Goal: Task Accomplishment & Management: Use online tool/utility

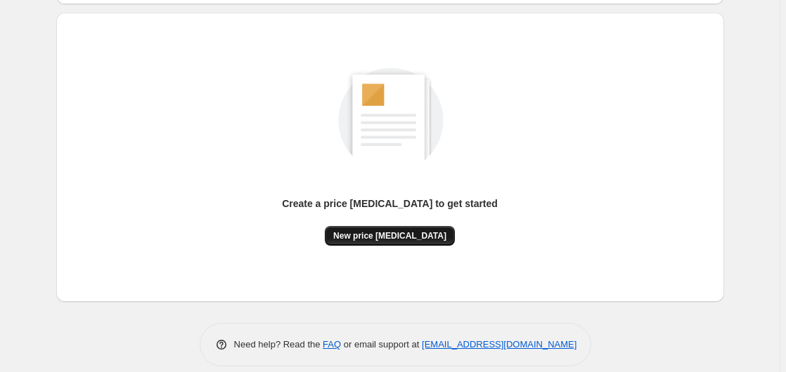
scroll to position [143, 0]
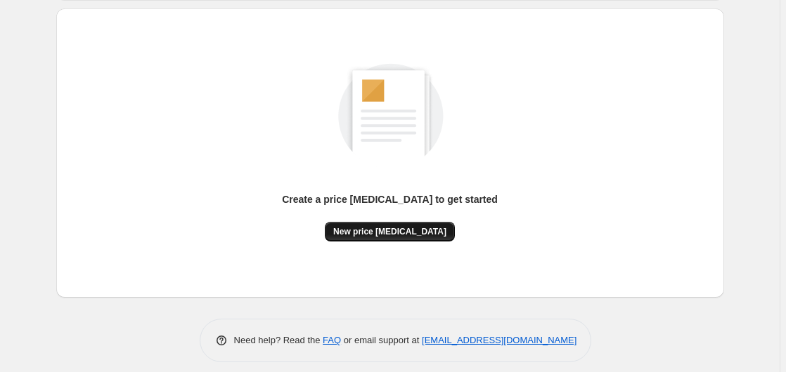
click at [410, 225] on button "New price [MEDICAL_DATA]" at bounding box center [390, 232] width 130 height 20
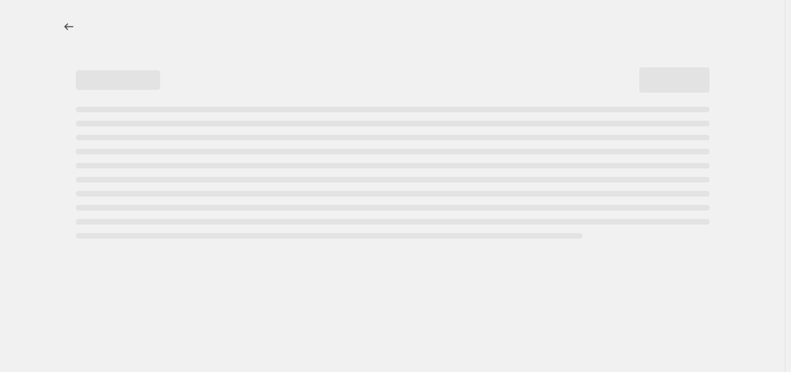
select select "percentage"
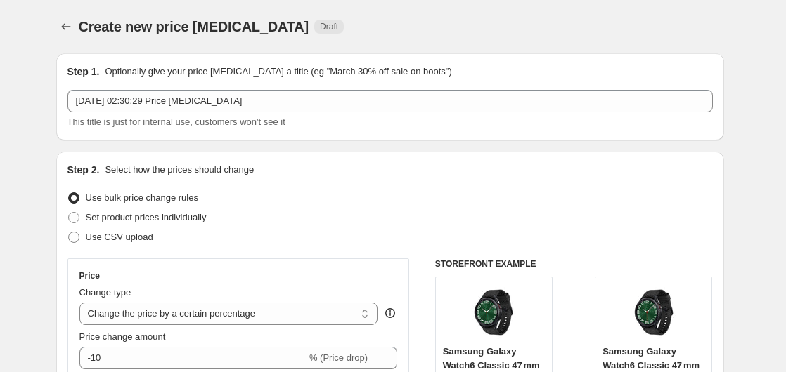
scroll to position [215, 0]
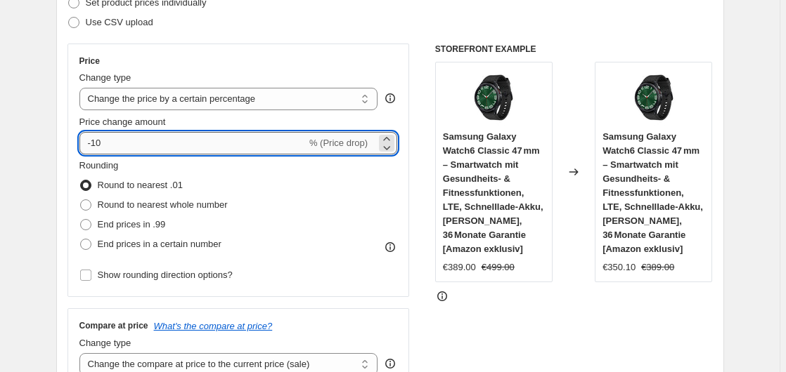
click at [256, 142] on input "-10" at bounding box center [192, 143] width 227 height 22
type input "-1"
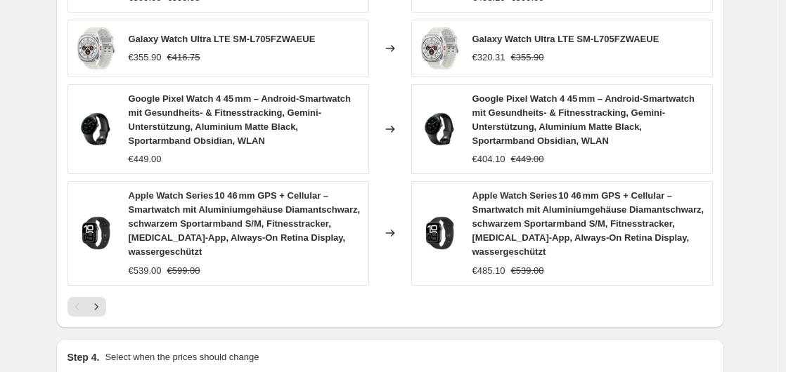
scroll to position [1164, 0]
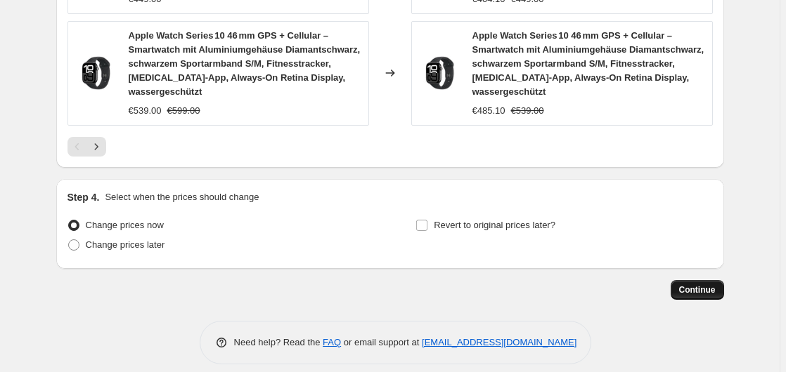
type input "-35"
click at [689, 285] on span "Continue" at bounding box center [697, 290] width 37 height 11
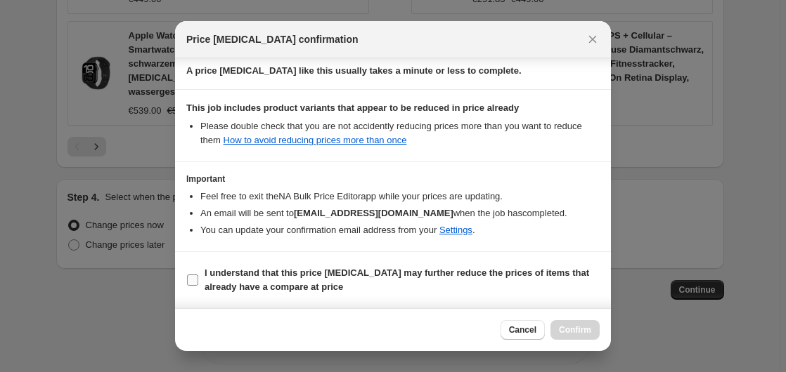
scroll to position [222, 0]
click at [413, 271] on b "I understand that this price [MEDICAL_DATA] may further reduce the prices of it…" at bounding box center [396, 280] width 384 height 25
click at [198, 275] on input "I understand that this price [MEDICAL_DATA] may further reduce the prices of it…" at bounding box center [192, 280] width 11 height 11
checkbox input "true"
click at [569, 326] on span "Confirm" at bounding box center [575, 330] width 32 height 11
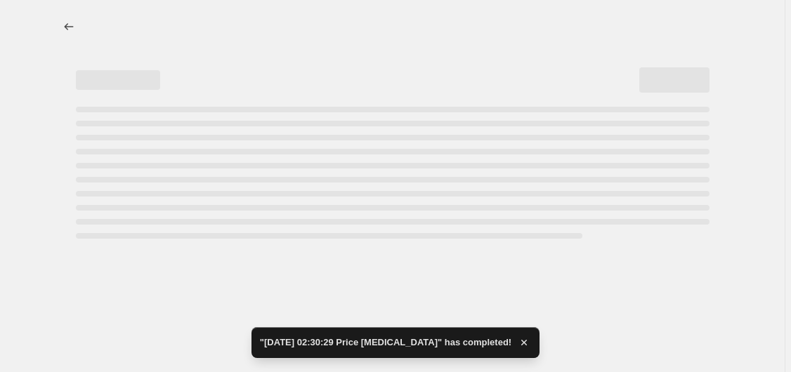
select select "percentage"
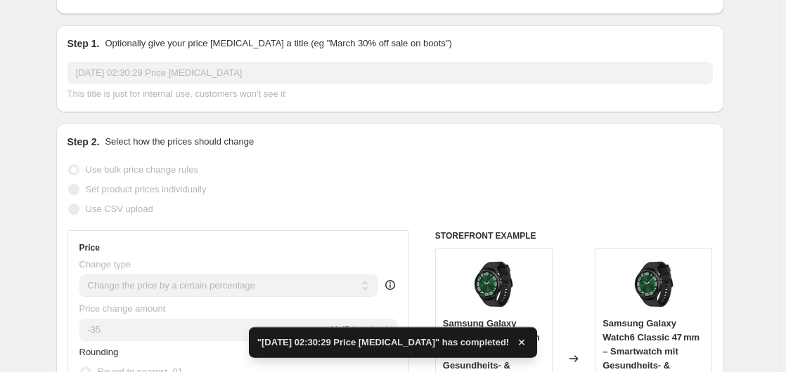
scroll to position [287, 0]
